Goal: Obtain resource: Download file/media

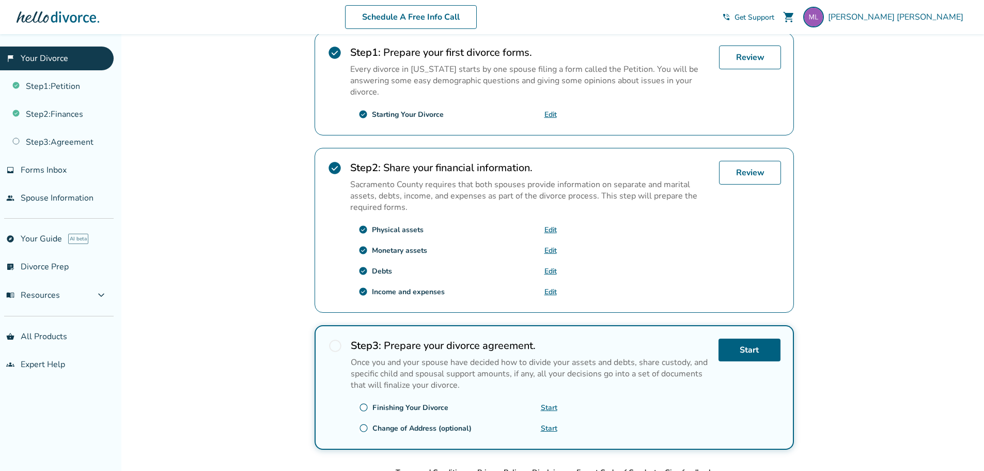
scroll to position [228, 0]
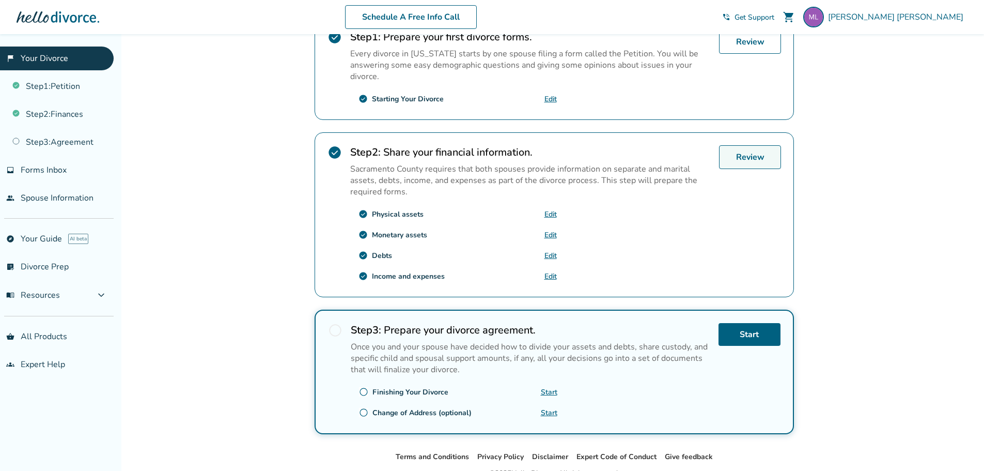
click at [759, 157] on link "Review" at bounding box center [750, 157] width 62 height 24
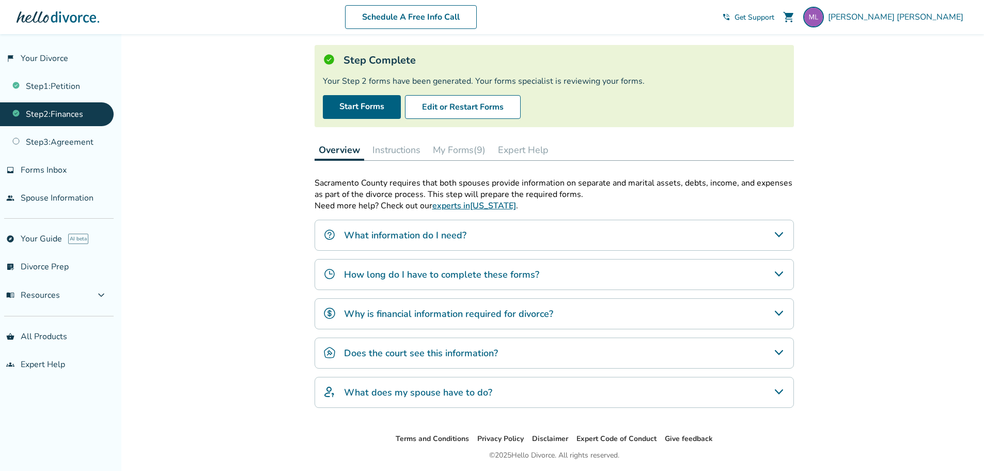
scroll to position [62, 0]
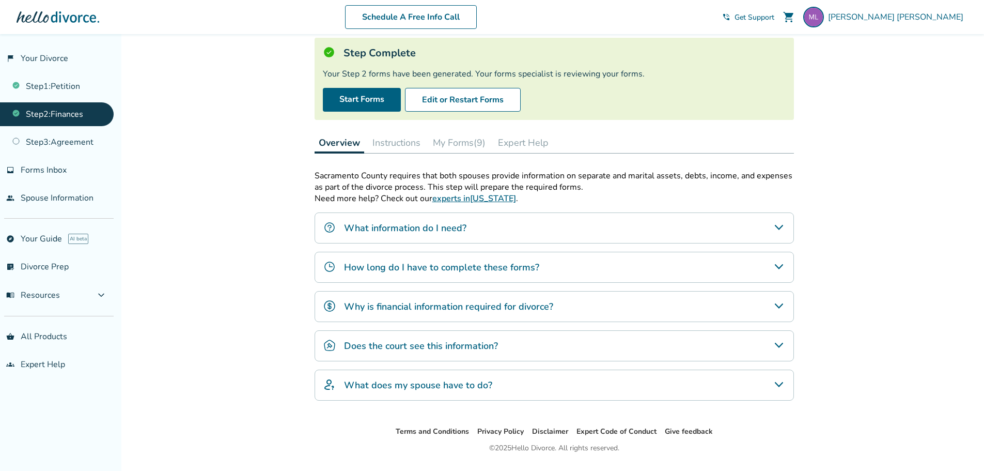
click at [463, 138] on button "My Forms (9)" at bounding box center [459, 142] width 61 height 21
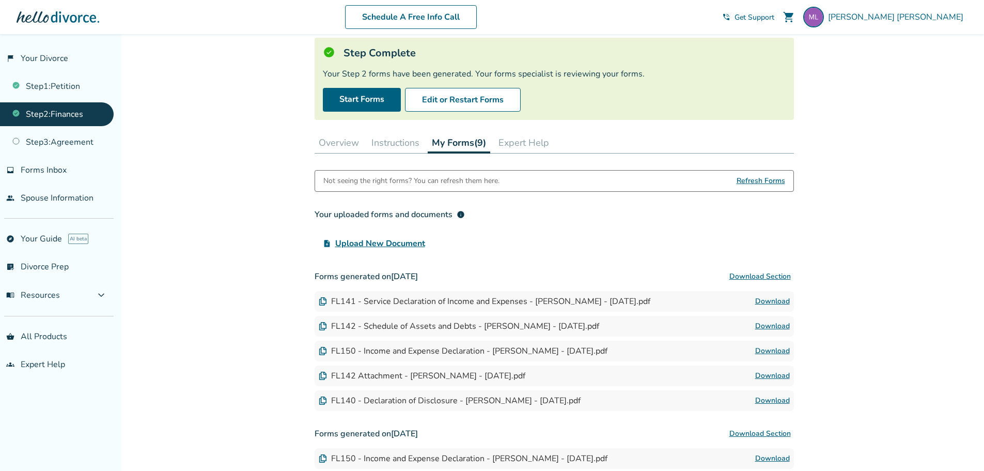
click at [778, 301] on link "Download" at bounding box center [772, 301] width 35 height 12
click at [777, 324] on link "Download" at bounding box center [772, 326] width 35 height 12
click at [770, 351] on link "Download" at bounding box center [772, 351] width 35 height 12
click at [770, 323] on link "Download" at bounding box center [772, 326] width 35 height 12
click at [784, 375] on link "Download" at bounding box center [772, 375] width 35 height 12
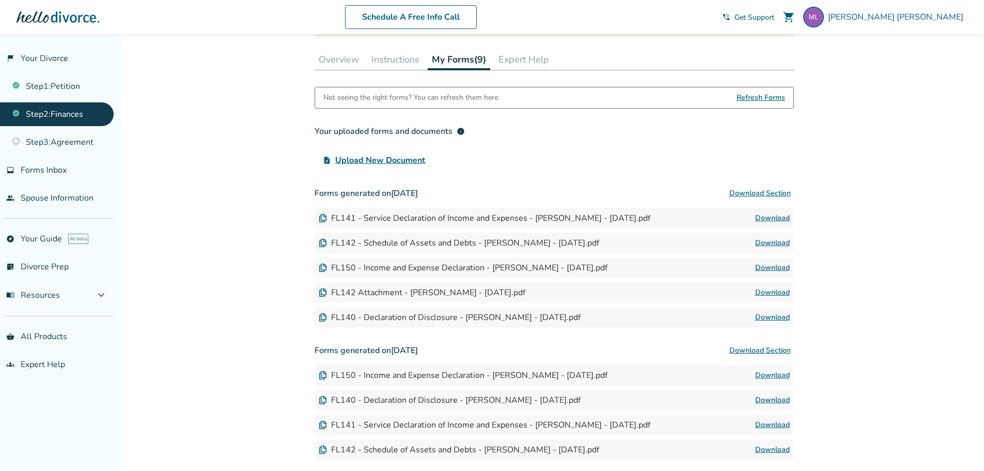
scroll to position [145, 0]
click at [777, 319] on link "Download" at bounding box center [772, 317] width 35 height 12
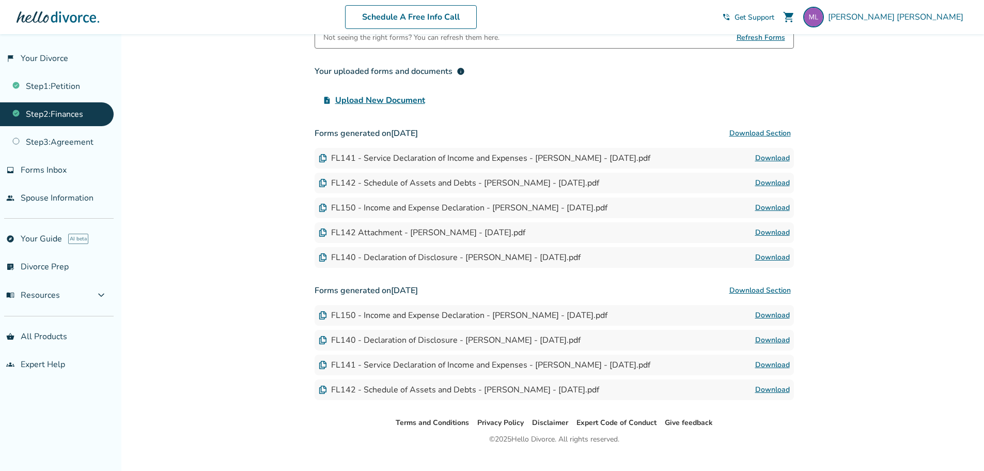
scroll to position [223, 0]
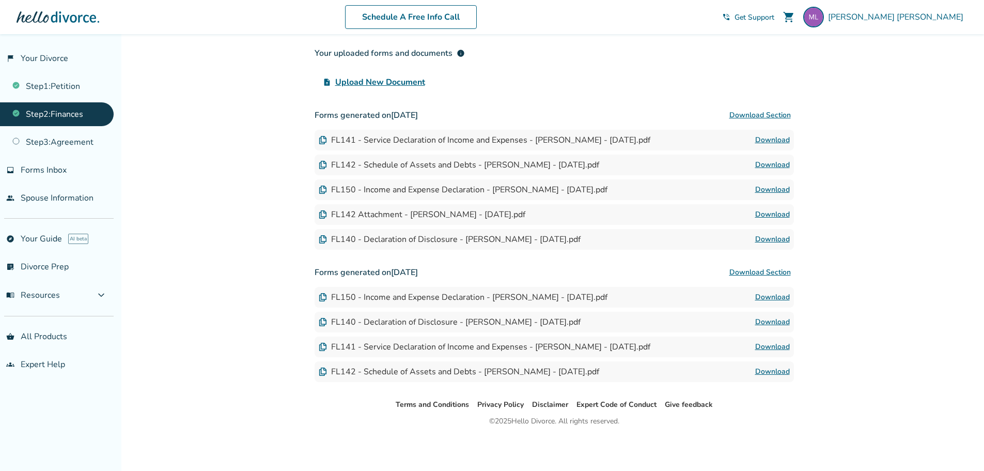
click at [780, 212] on link "Download" at bounding box center [772, 214] width 35 height 12
click at [764, 141] on link "Download" at bounding box center [772, 140] width 35 height 12
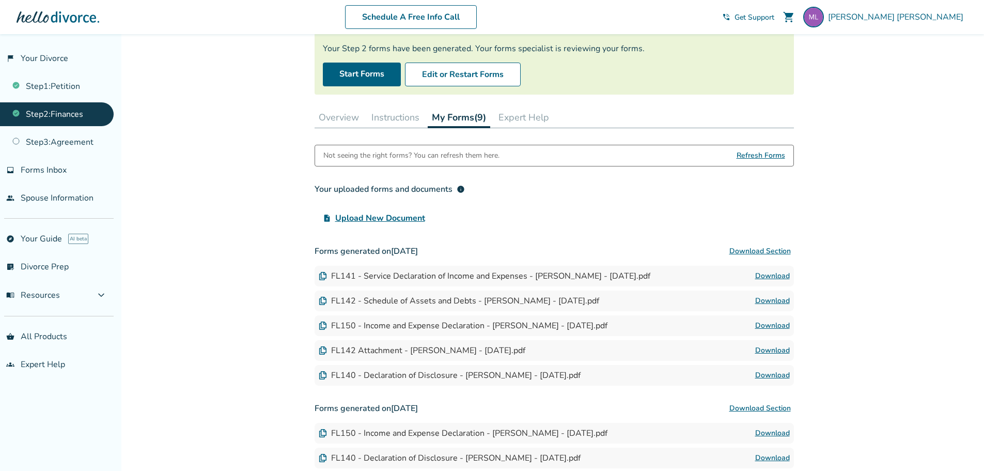
scroll to position [0, 0]
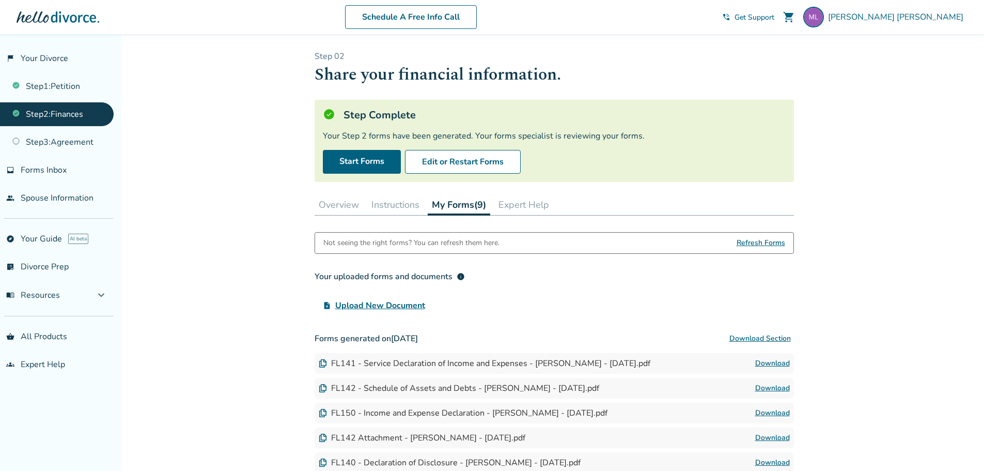
click at [405, 205] on button "Instructions" at bounding box center [395, 204] width 56 height 21
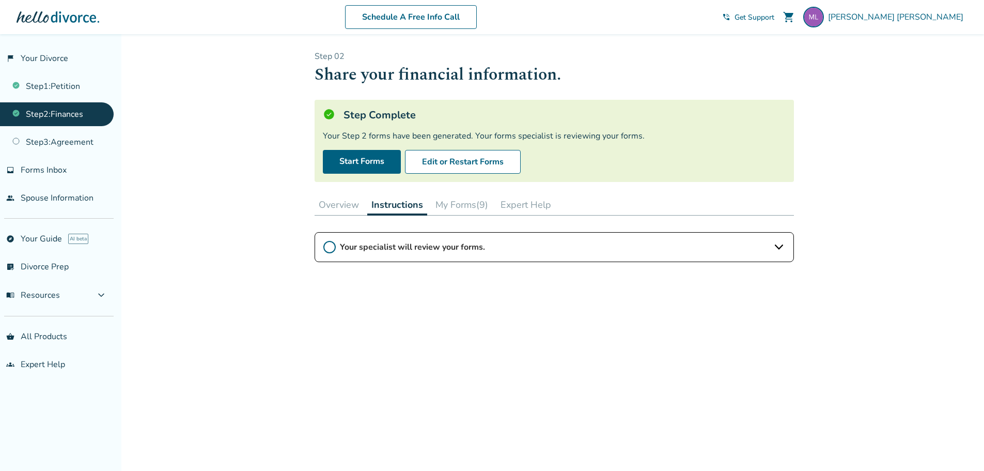
click at [778, 244] on icon at bounding box center [779, 247] width 12 height 12
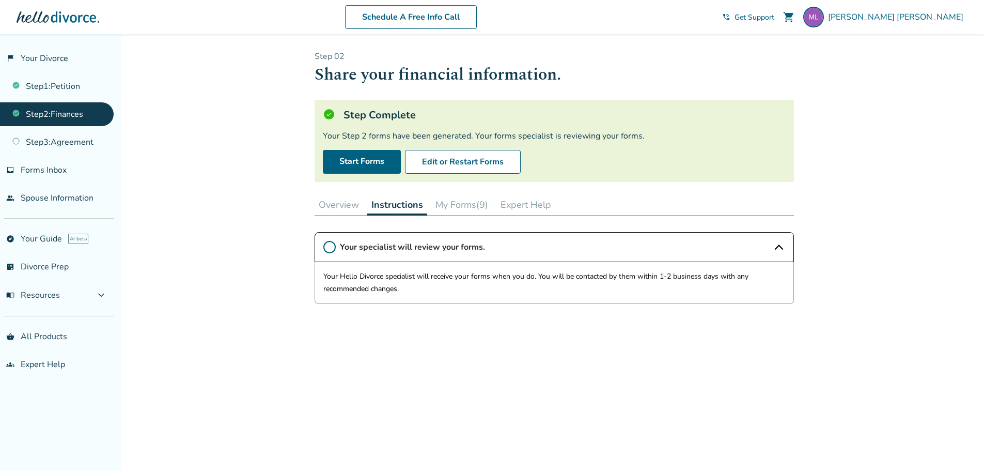
click at [346, 201] on button "Overview" at bounding box center [339, 204] width 49 height 21
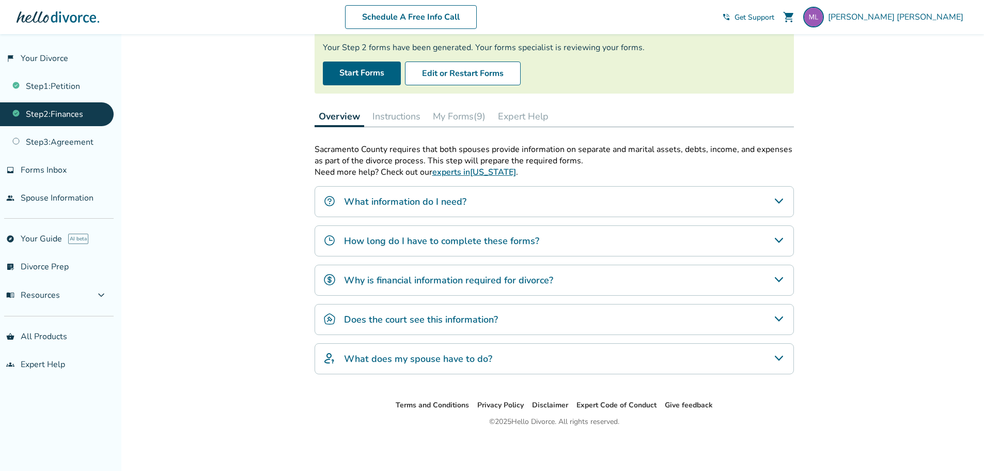
scroll to position [89, 0]
click at [778, 279] on icon "Why is financial information required for divorce?" at bounding box center [779, 279] width 12 height 12
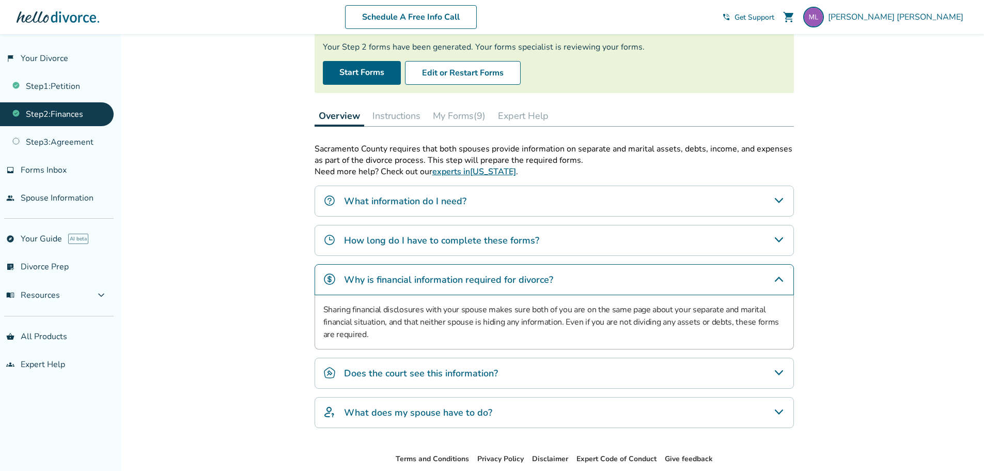
click at [778, 279] on icon "Why is financial information required for divorce?" at bounding box center [779, 279] width 12 height 12
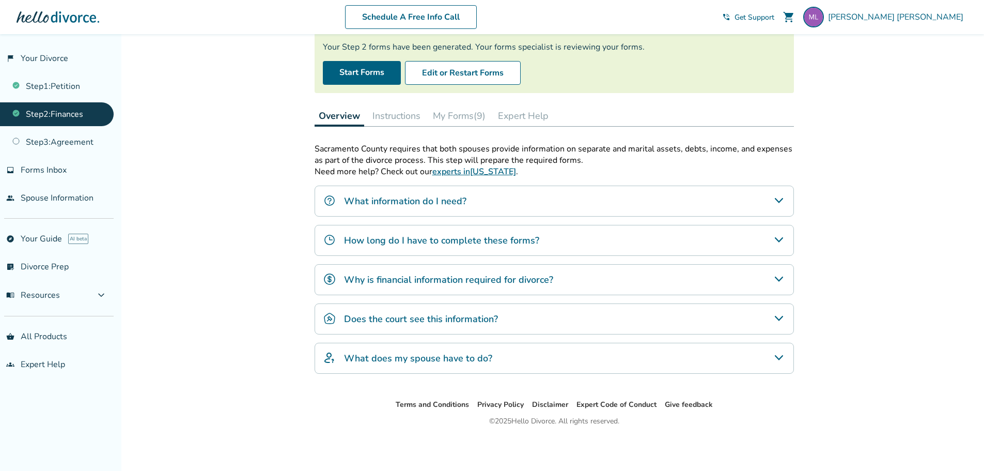
click at [391, 117] on button "Instructions" at bounding box center [396, 115] width 56 height 21
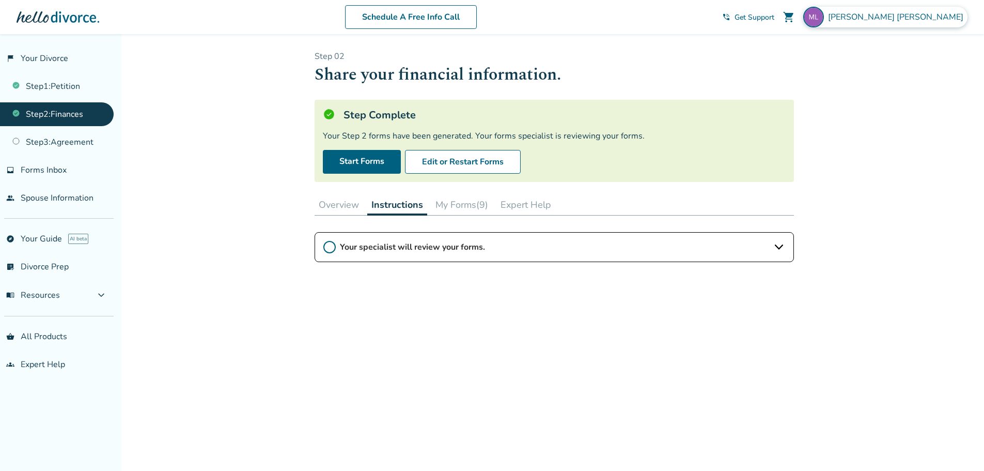
click at [938, 20] on span "[PERSON_NAME]" at bounding box center [897, 16] width 139 height 11
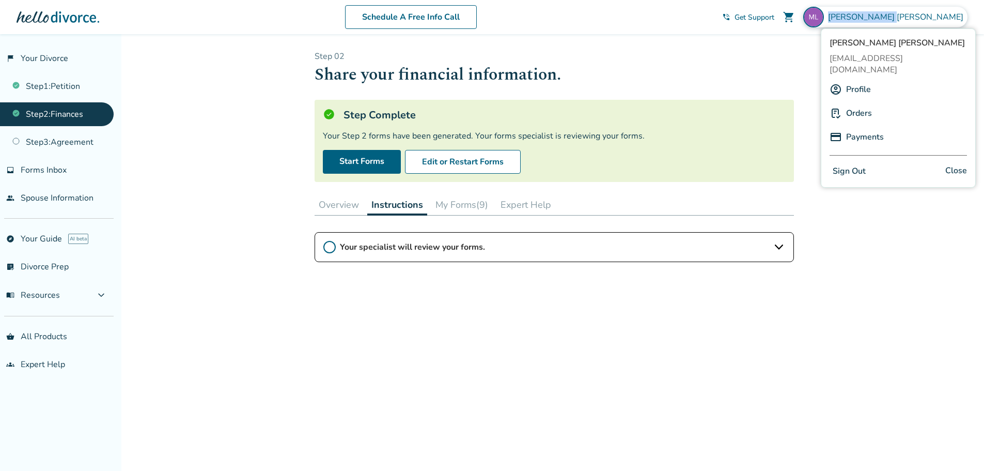
click at [860, 164] on button "Sign Out" at bounding box center [849, 171] width 39 height 15
